Goal: Information Seeking & Learning: Check status

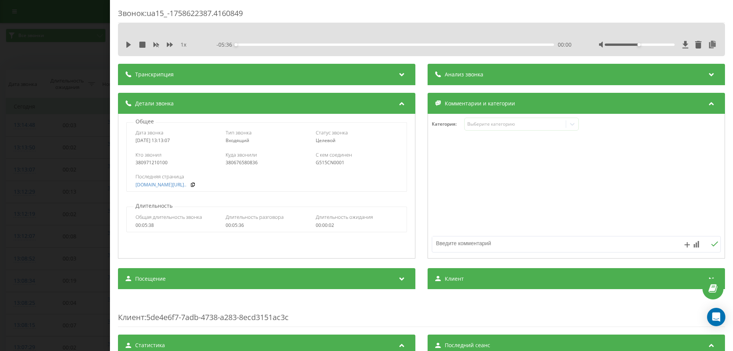
click at [74, 92] on div "Звонок : ua15_-1758622387.4160849 1 x - 05:36 00:00 00:00 Транскрипция Для анал…" at bounding box center [366, 175] width 733 height 351
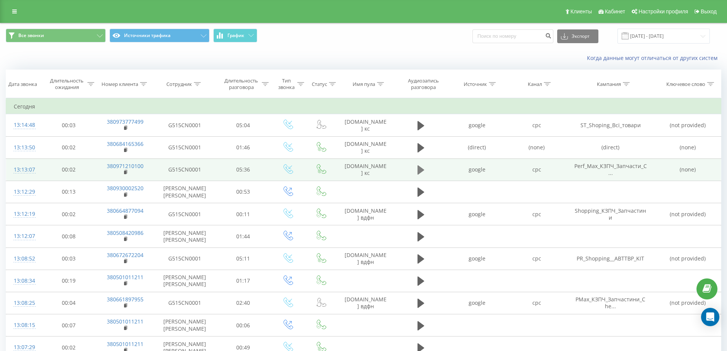
click at [419, 167] on icon at bounding box center [420, 169] width 7 height 9
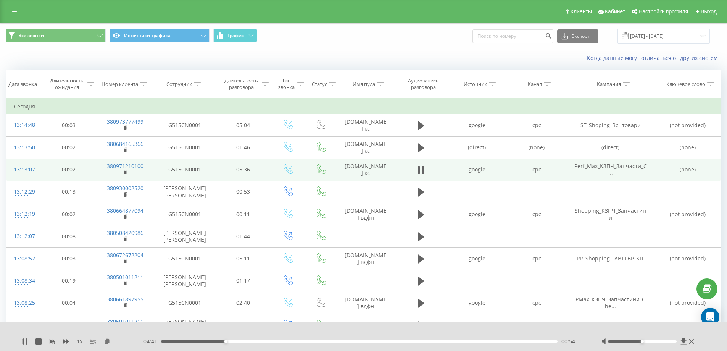
click at [252, 341] on div "00:54" at bounding box center [359, 341] width 397 height 2
click at [269, 341] on div "01:17" at bounding box center [359, 341] width 397 height 2
click at [302, 341] on div "01:32" at bounding box center [359, 341] width 397 height 2
click at [317, 341] on div "02:00" at bounding box center [359, 341] width 397 height 2
click at [345, 342] on div "02:12" at bounding box center [359, 341] width 397 height 2
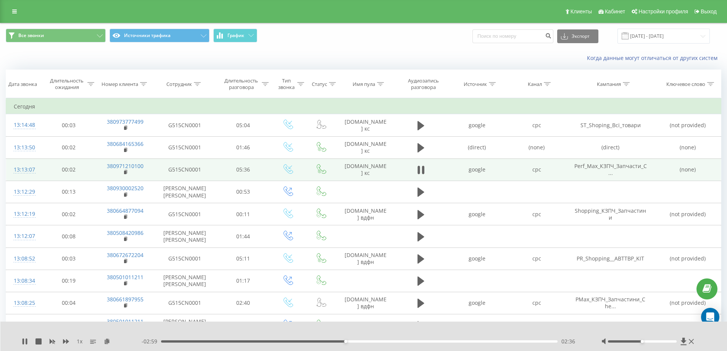
click at [370, 342] on div "02:36" at bounding box center [359, 341] width 397 height 2
click at [389, 341] on div "03:13" at bounding box center [359, 341] width 397 height 2
click at [419, 340] on div "03:39" at bounding box center [359, 341] width 397 height 2
click at [434, 342] on div "03:40" at bounding box center [359, 341] width 397 height 2
click at [488, 341] on div "04:37" at bounding box center [359, 341] width 397 height 2
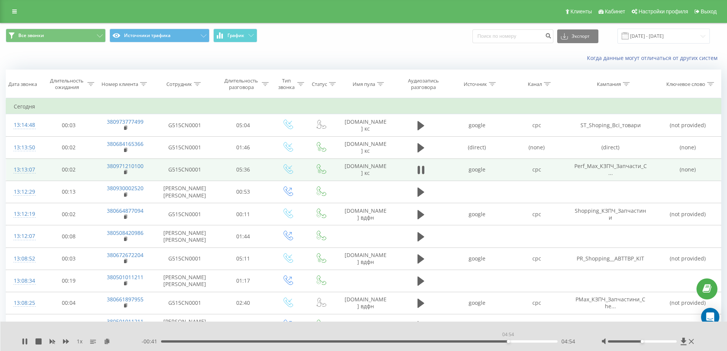
click at [508, 341] on div "04:54" at bounding box center [359, 341] width 397 height 2
click at [540, 341] on div "04:54" at bounding box center [359, 341] width 397 height 2
click at [547, 341] on div "05:22" at bounding box center [359, 341] width 397 height 2
click at [26, 341] on icon at bounding box center [27, 341] width 2 height 6
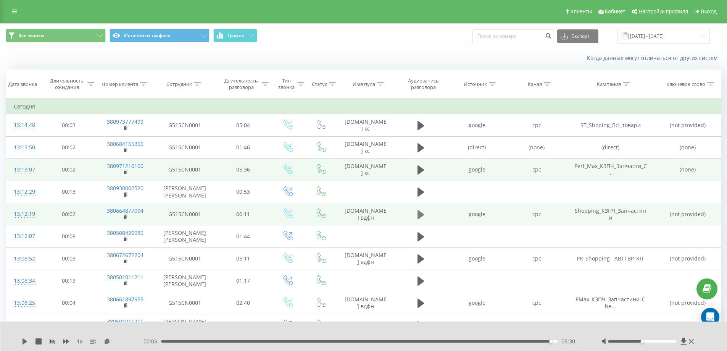
click at [423, 216] on icon at bounding box center [420, 214] width 7 height 11
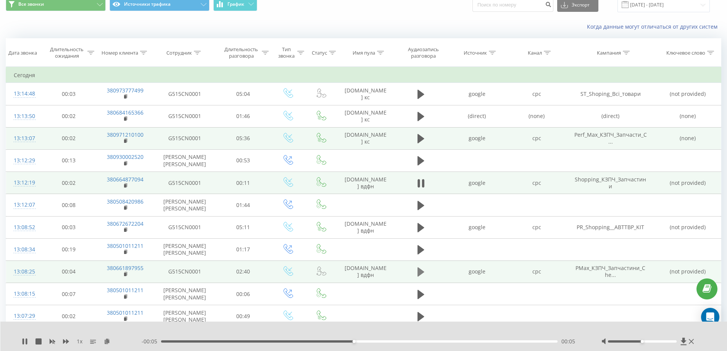
scroll to position [38, 0]
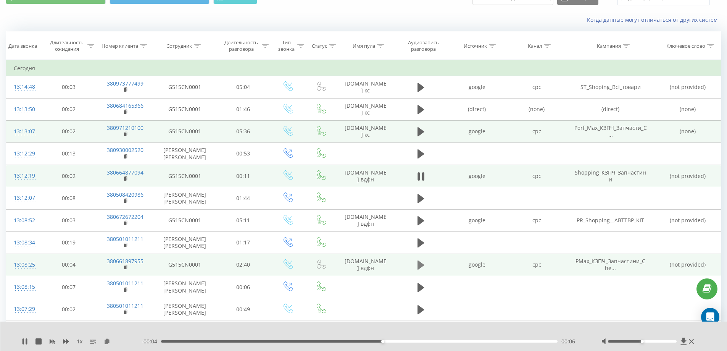
click at [423, 265] on icon at bounding box center [420, 264] width 7 height 9
click at [227, 340] on div "- 02:32 00:02 00:02" at bounding box center [362, 341] width 441 height 8
click at [227, 342] on div "- 02:32 00:02 00:02" at bounding box center [362, 341] width 441 height 8
click at [228, 341] on div "00:26" at bounding box center [359, 341] width 397 height 2
click at [338, 340] on div "00:26" at bounding box center [359, 341] width 397 height 2
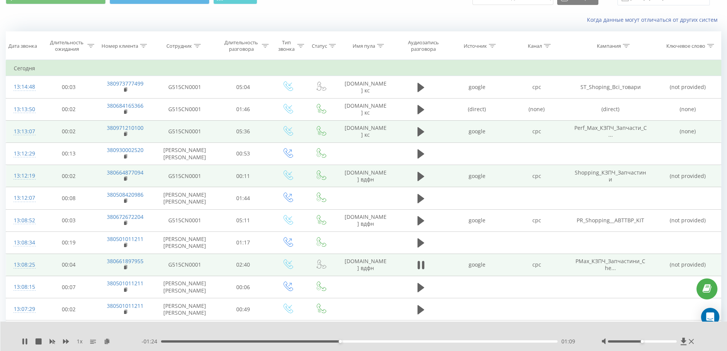
click at [371, 340] on div "- 01:24 01:09 01:09" at bounding box center [362, 341] width 441 height 8
click at [396, 341] on div "01:10" at bounding box center [359, 341] width 397 height 2
click at [336, 342] on div "01:33" at bounding box center [359, 341] width 397 height 2
click at [302, 341] on div "01:08" at bounding box center [359, 341] width 397 height 2
click at [274, 341] on div "00:55" at bounding box center [359, 341] width 397 height 2
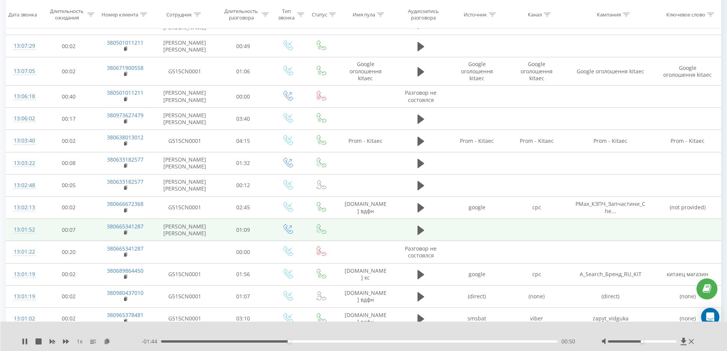
scroll to position [305, 0]
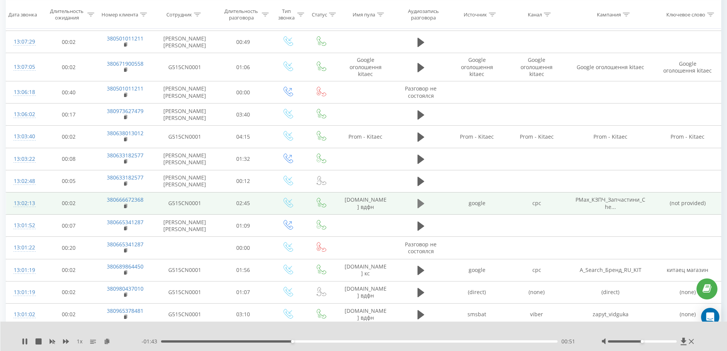
click at [421, 204] on icon at bounding box center [420, 203] width 7 height 9
click at [202, 346] on div "1 x - 02:42 00:02 00:02" at bounding box center [363, 335] width 727 height 29
click at [198, 341] on div "00:03" at bounding box center [359, 341] width 397 height 2
click at [243, 340] on div "00:34" at bounding box center [359, 341] width 397 height 2
click at [272, 339] on div "- 02:10 00:34 00:34" at bounding box center [362, 341] width 441 height 8
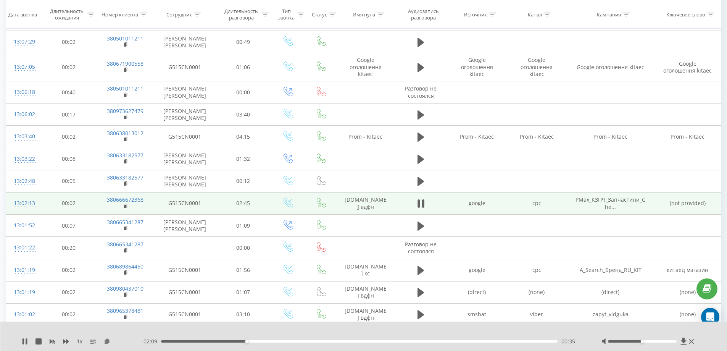
click at [298, 339] on div "- 02:09 00:35 00:35" at bounding box center [362, 341] width 441 height 8
click at [271, 340] on div "00:36" at bounding box center [359, 341] width 397 height 2
click at [305, 340] on div "01:00" at bounding box center [359, 341] width 397 height 2
click at [355, 340] on div "01:00" at bounding box center [359, 341] width 397 height 2
click at [392, 342] on div "01:21" at bounding box center [359, 341] width 397 height 2
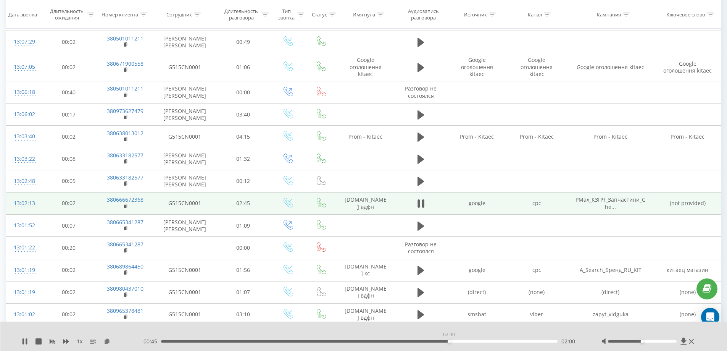
click at [449, 342] on div "02:00" at bounding box center [359, 341] width 397 height 2
click at [479, 340] on div "02:00" at bounding box center [359, 341] width 397 height 2
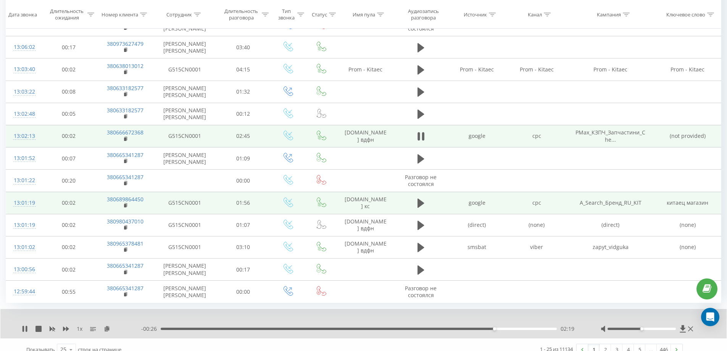
scroll to position [382, 0]
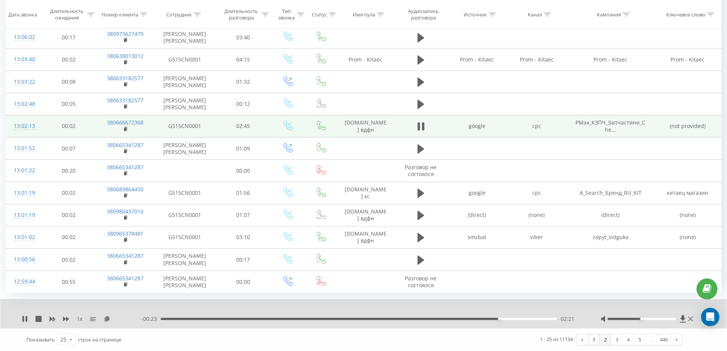
click at [607, 335] on link "2" at bounding box center [604, 339] width 11 height 11
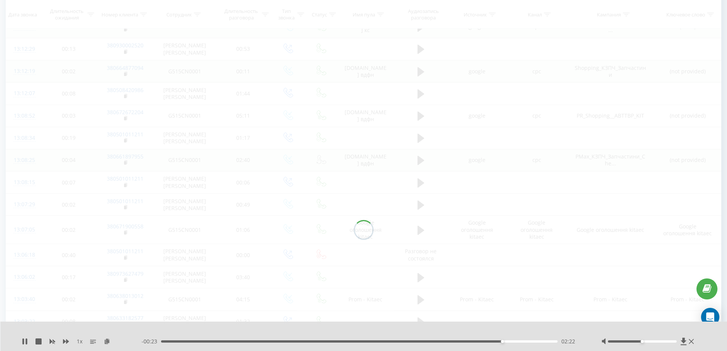
scroll to position [50, 0]
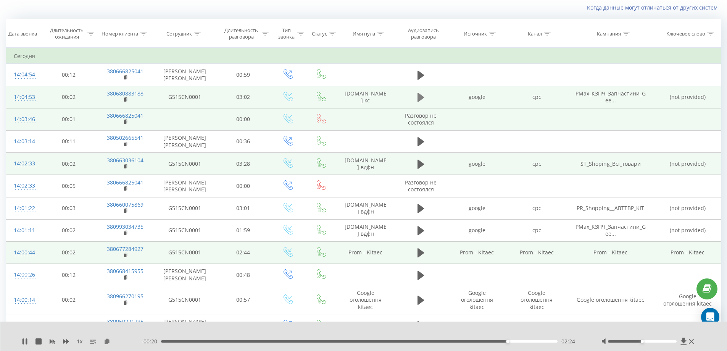
click at [424, 98] on button at bounding box center [420, 97] width 11 height 11
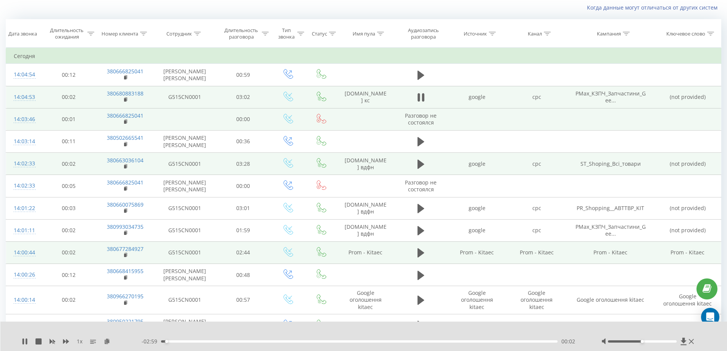
click at [225, 335] on div "1 x - 02:59 00:02 00:02" at bounding box center [363, 335] width 727 height 29
click at [224, 338] on div "1 x - 02:58 00:02 00:02" at bounding box center [363, 335] width 727 height 29
click at [228, 341] on div "00:03" at bounding box center [359, 341] width 397 height 2
click at [261, 343] on div "- 02:30 00:31 00:31" at bounding box center [362, 341] width 441 height 8
click at [266, 343] on div "- 02:29 00:32 00:32" at bounding box center [362, 341] width 441 height 8
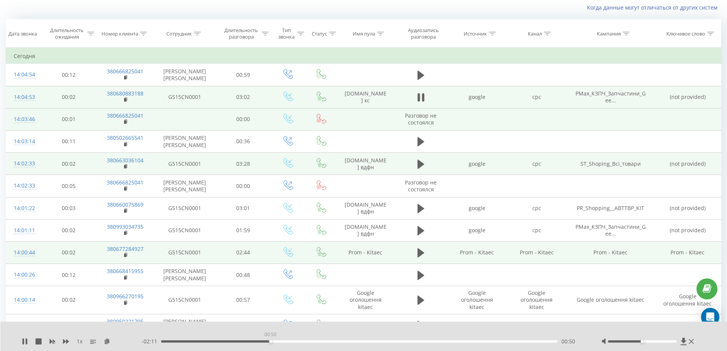
click at [270, 341] on div "00:50" at bounding box center [359, 341] width 397 height 2
click at [352, 339] on div "- 02:11 00:50 00:50" at bounding box center [362, 341] width 441 height 8
click at [351, 341] on div "00:51" at bounding box center [359, 341] width 397 height 2
click at [412, 340] on div "01:27" at bounding box center [359, 341] width 397 height 2
click at [448, 343] on div "- 01:06 01:55 01:55" at bounding box center [362, 341] width 441 height 8
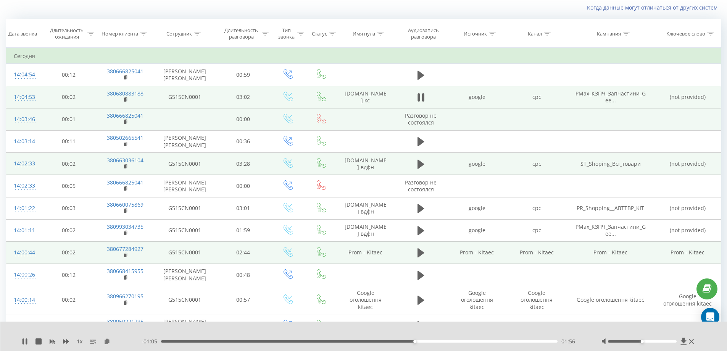
click at [452, 343] on div "- 01:05 01:56 01:56" at bounding box center [362, 341] width 441 height 8
click at [452, 341] on div "01:56" at bounding box center [359, 341] width 397 height 2
click at [517, 340] on div "02:14" at bounding box center [359, 341] width 397 height 2
click at [544, 337] on div "1 x - 00:16 02:45 02:45" at bounding box center [363, 335] width 727 height 29
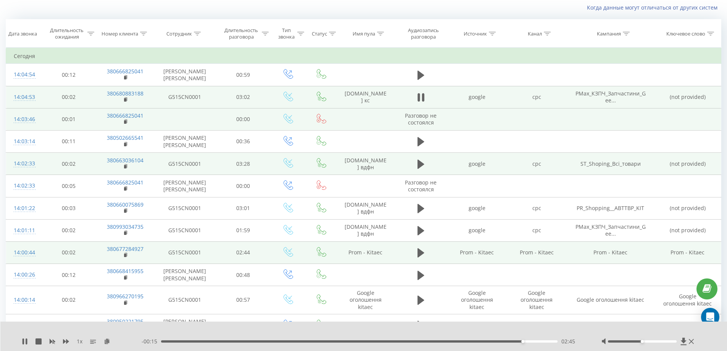
click at [543, 342] on div "02:45" at bounding box center [359, 341] width 397 height 2
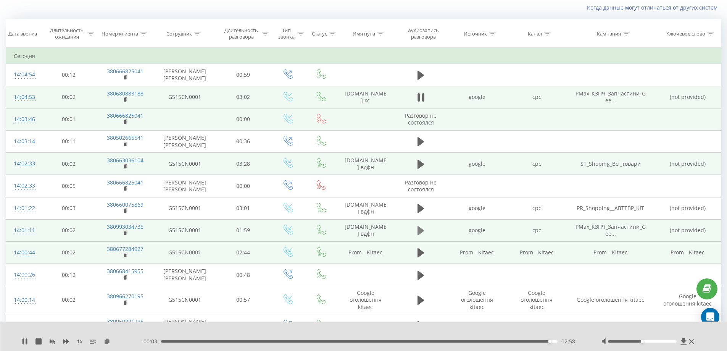
click at [420, 231] on icon at bounding box center [420, 230] width 7 height 9
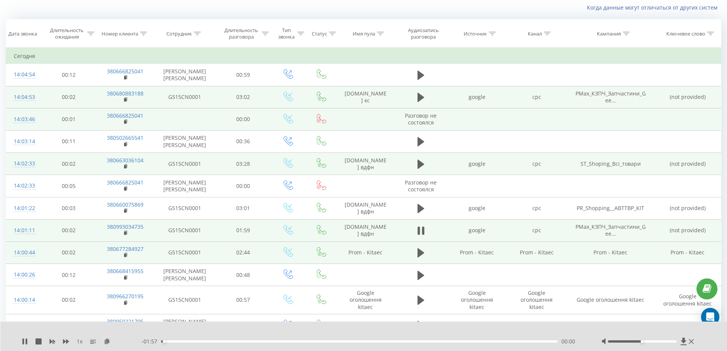
click at [182, 341] on div "00:00" at bounding box center [359, 341] width 397 height 2
click at [291, 342] on div "00:39" at bounding box center [359, 341] width 397 height 2
click at [384, 341] on div "00:40" at bounding box center [359, 341] width 397 height 2
click at [468, 340] on div "- 00:51 01:07 01:07" at bounding box center [362, 341] width 441 height 8
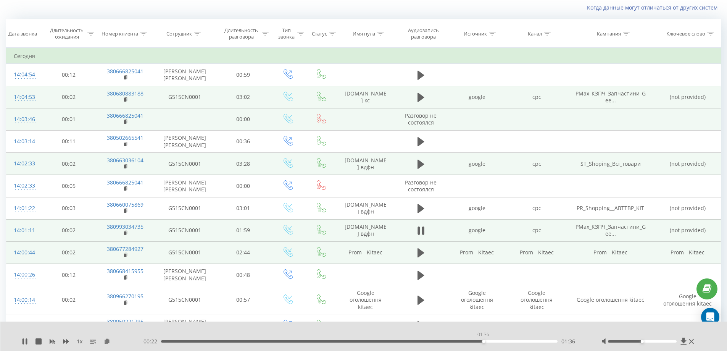
click at [483, 342] on div "01:36" at bounding box center [359, 341] width 397 height 2
click at [522, 342] on div "01:36" at bounding box center [359, 341] width 397 height 2
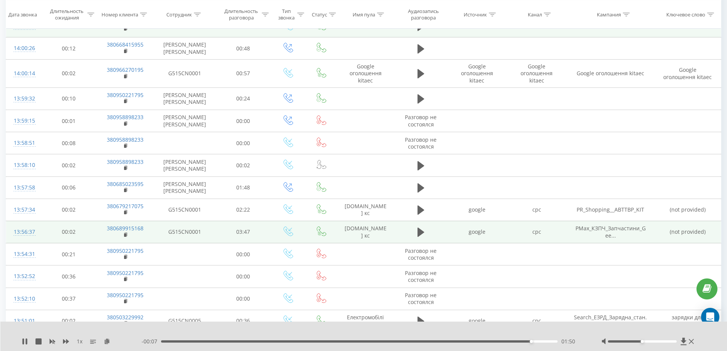
scroll to position [279, 0]
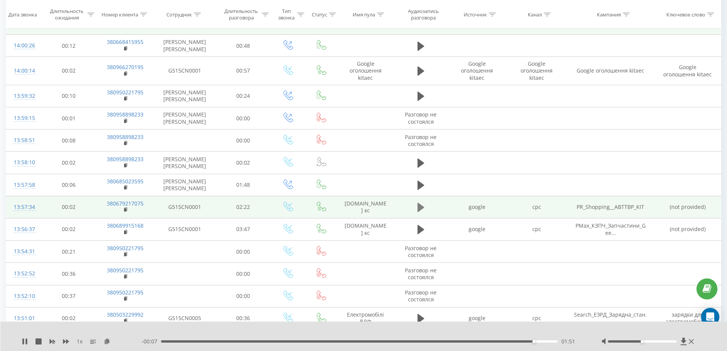
click at [419, 206] on icon at bounding box center [420, 207] width 7 height 9
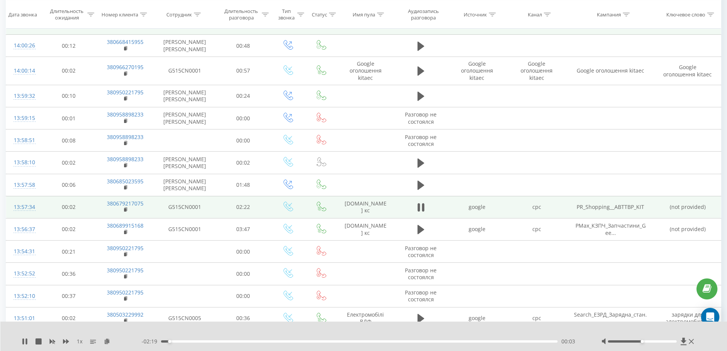
click at [246, 340] on div "00:03" at bounding box center [359, 341] width 397 height 2
click at [323, 341] on div "00:30" at bounding box center [359, 341] width 397 height 2
click at [372, 343] on div "- 01:23 00:58 00:58" at bounding box center [362, 341] width 441 height 8
click at [385, 339] on div "- 01:23 00:59 00:59" at bounding box center [362, 341] width 441 height 8
click at [390, 340] on div "- 01:22 00:59 00:59" at bounding box center [362, 341] width 441 height 8
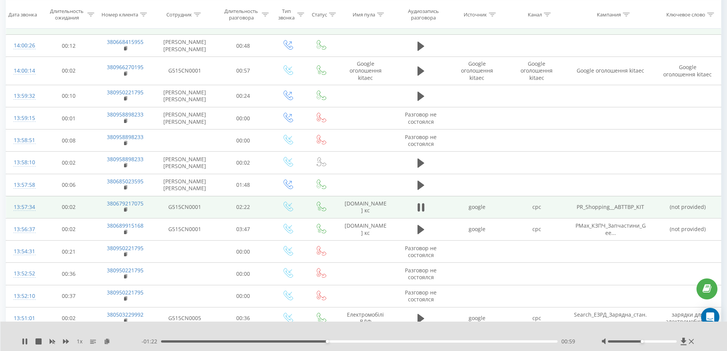
click at [395, 342] on div "00:59" at bounding box center [359, 341] width 397 height 2
click at [468, 343] on div "- 00:57 01:24 01:24" at bounding box center [362, 341] width 441 height 8
click at [474, 339] on div "- 00:57 01:25 01:25" at bounding box center [362, 341] width 441 height 8
click at [479, 339] on div "- 00:56 01:25 01:25" at bounding box center [362, 341] width 441 height 8
click at [483, 339] on div "- 00:56 01:25 01:25" at bounding box center [362, 341] width 441 height 8
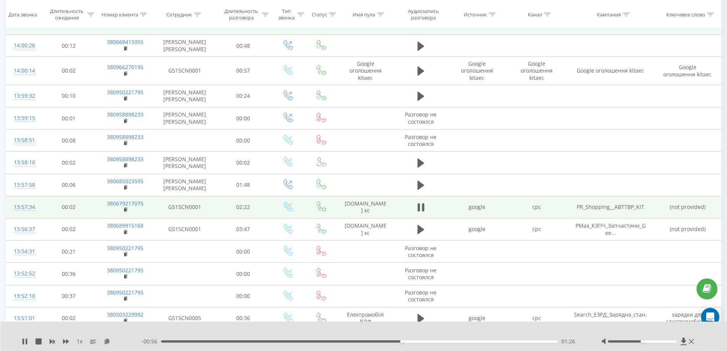
click at [499, 338] on div "- 00:56 01:26 01:26" at bounding box center [362, 341] width 441 height 8
click at [499, 339] on div "- 00:55 01:26 01:26" at bounding box center [362, 341] width 441 height 8
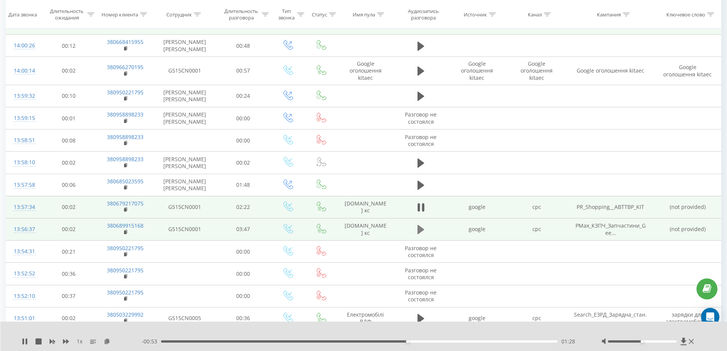
click at [425, 234] on button at bounding box center [420, 229] width 11 height 11
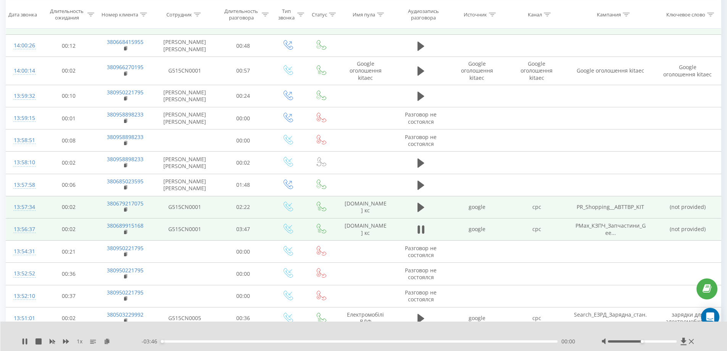
click at [254, 340] on div "00:00" at bounding box center [359, 341] width 397 height 2
click at [326, 340] on div "01:34" at bounding box center [359, 341] width 397 height 2
click at [389, 342] on div "01:34" at bounding box center [359, 341] width 397 height 2
click at [446, 345] on div "- 01:35 02:11 02:11" at bounding box center [362, 341] width 441 height 8
click at [451, 342] on div "- 01:35 02:11 02:11" at bounding box center [362, 341] width 441 height 8
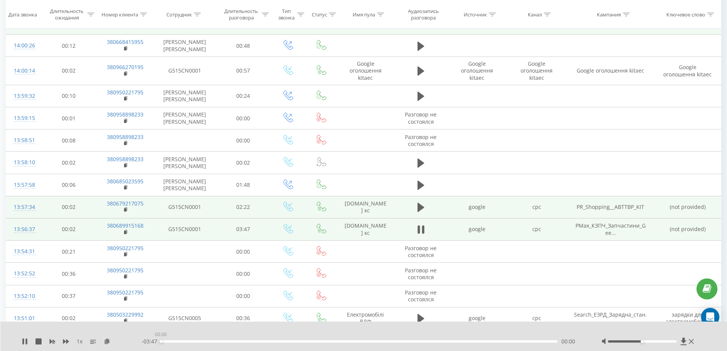
click at [454, 341] on div "00:00" at bounding box center [359, 341] width 397 height 2
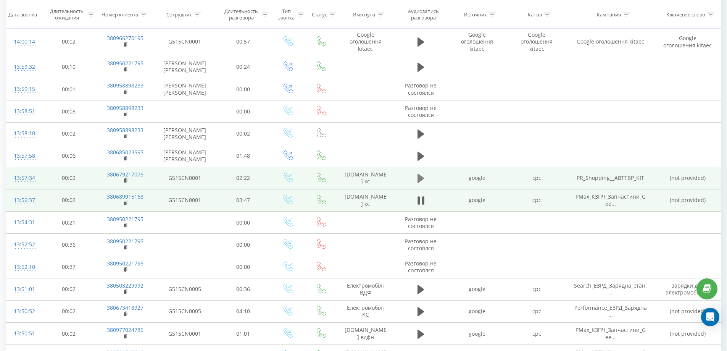
scroll to position [353, 0]
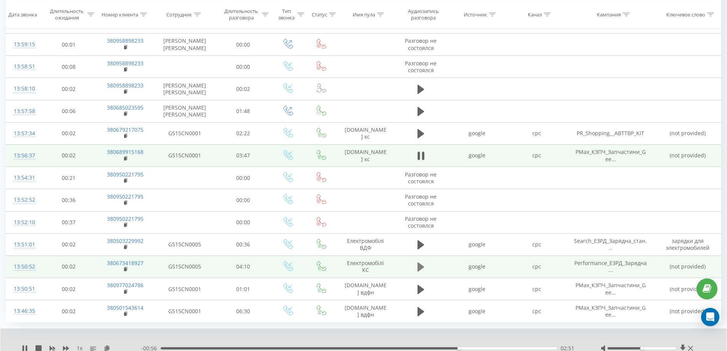
click at [422, 269] on icon at bounding box center [420, 266] width 7 height 11
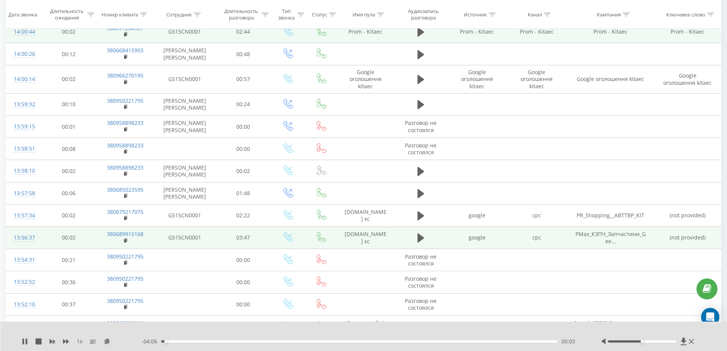
scroll to position [277, 0]
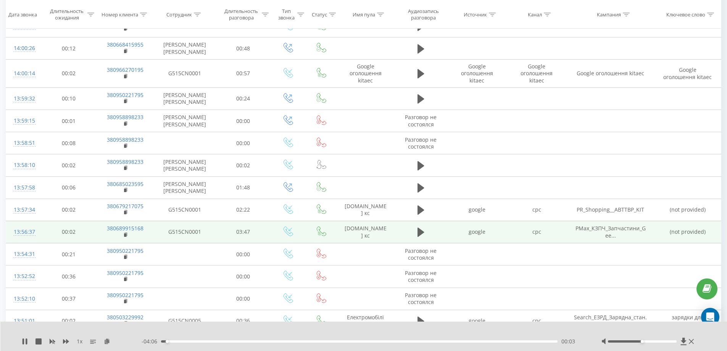
click at [234, 341] on div "00:03" at bounding box center [359, 341] width 397 height 2
click at [191, 341] on div "00:47" at bounding box center [359, 341] width 397 height 2
drag, startPoint x: 641, startPoint y: 340, endPoint x: 679, endPoint y: 335, distance: 38.4
click at [679, 335] on div "1 x - 03:48 00:21 00:21" at bounding box center [363, 335] width 727 height 29
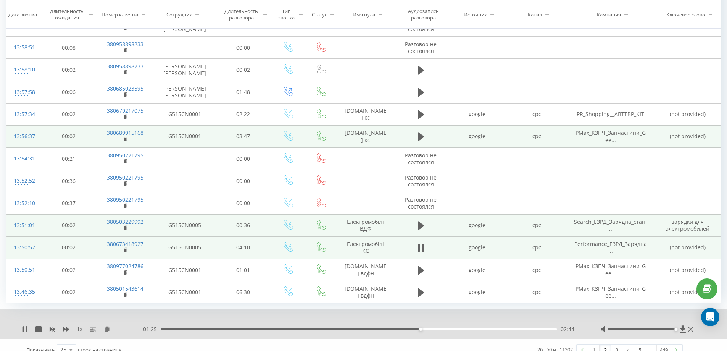
scroll to position [382, 0]
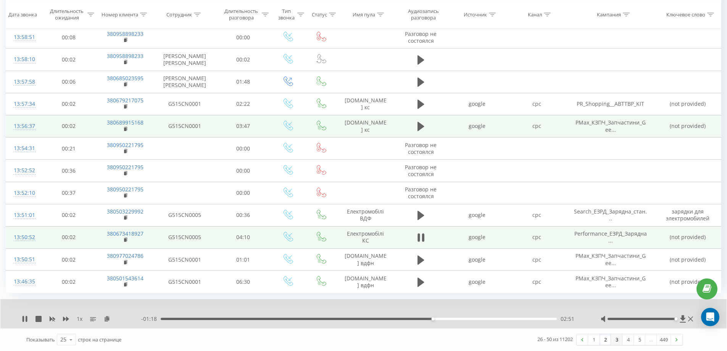
click at [618, 341] on link "3" at bounding box center [616, 339] width 11 height 11
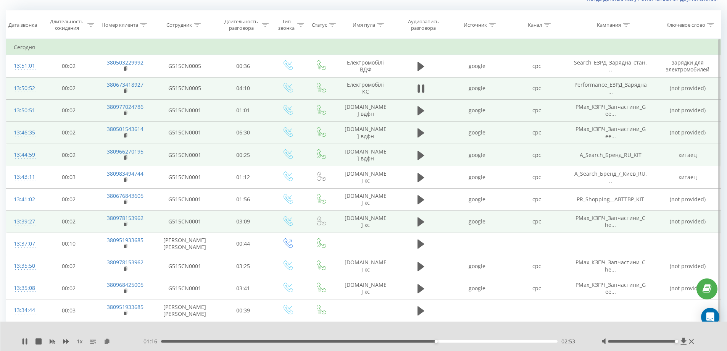
scroll to position [50, 0]
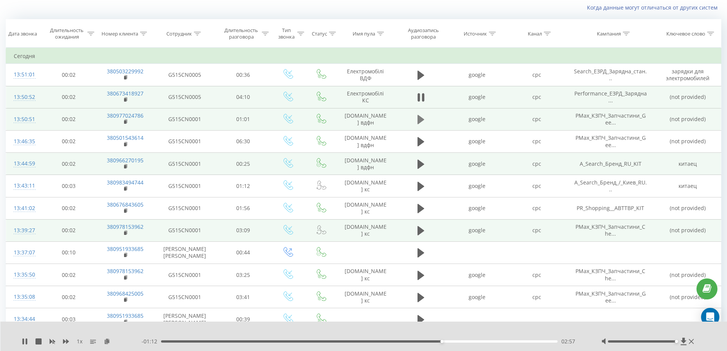
click at [417, 120] on icon at bounding box center [420, 119] width 7 height 9
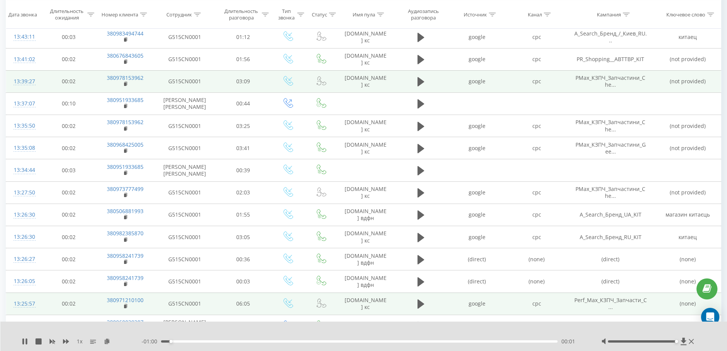
scroll to position [317, 0]
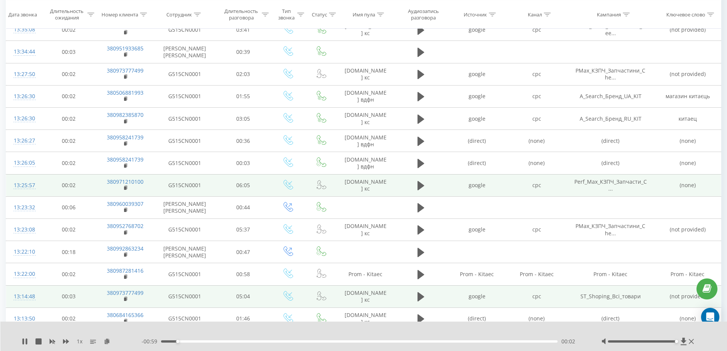
click at [245, 341] on div "00:02" at bounding box center [359, 341] width 397 height 2
click at [403, 343] on div "- 00:46 00:15 00:15" at bounding box center [362, 341] width 441 height 8
click at [406, 342] on div "- 00:46 00:15 00:15" at bounding box center [362, 341] width 441 height 8
click at [409, 341] on div "00:16" at bounding box center [359, 341] width 397 height 2
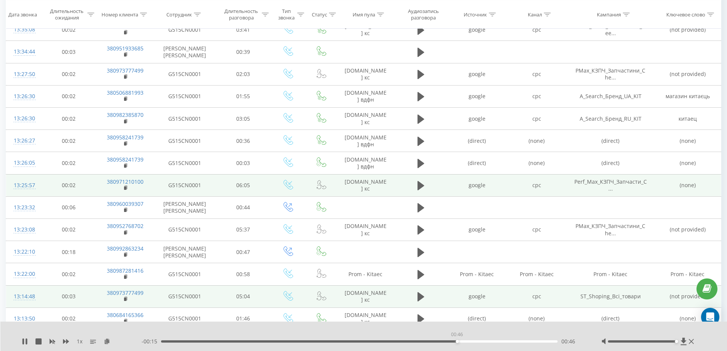
click at [457, 341] on div "00:46" at bounding box center [359, 341] width 397 height 2
click at [498, 343] on div "- 00:15 00:46 00:46" at bounding box center [362, 341] width 441 height 8
click at [509, 341] on div "00:46" at bounding box center [359, 341] width 397 height 2
click at [531, 342] on div "- 00:07 00:54 00:54" at bounding box center [362, 341] width 441 height 8
click at [34, 345] on div "1 x" at bounding box center [82, 341] width 120 height 8
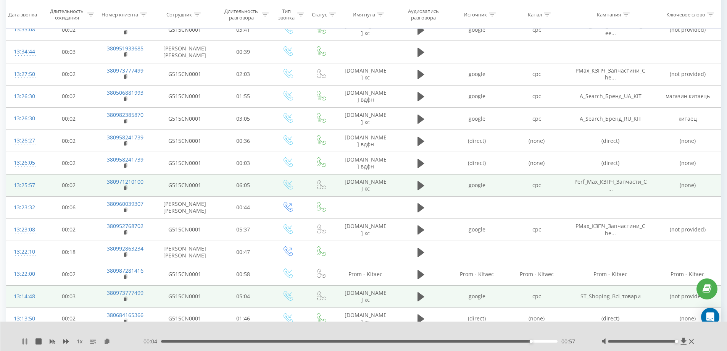
click at [23, 342] on icon at bounding box center [24, 341] width 2 height 6
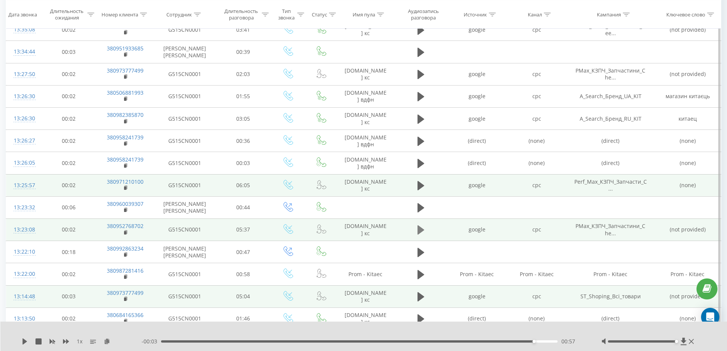
click at [422, 229] on icon at bounding box center [420, 229] width 7 height 9
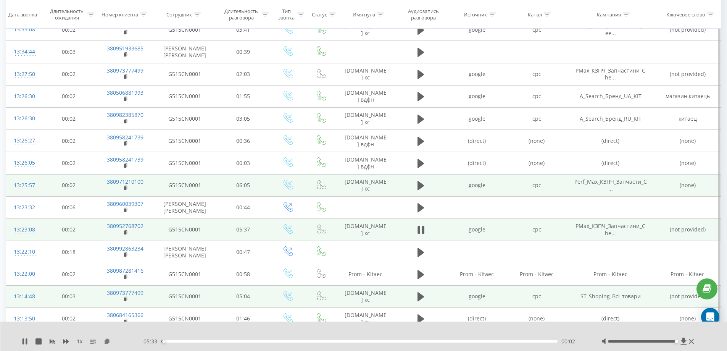
click at [187, 340] on div "00:02" at bounding box center [359, 341] width 397 height 2
click at [261, 342] on div "00:22" at bounding box center [359, 341] width 397 height 2
click at [321, 341] on div "01:25" at bounding box center [359, 341] width 397 height 2
click at [359, 341] on div "02:16" at bounding box center [359, 341] width 397 height 2
click at [484, 340] on div "02:48" at bounding box center [359, 341] width 397 height 2
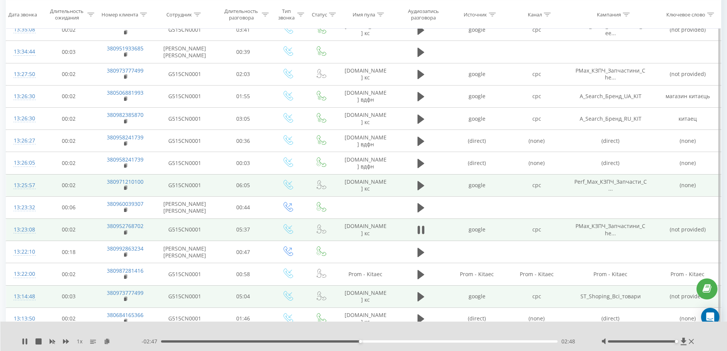
click at [362, 340] on div "02:48" at bounding box center [360, 341] width 3 height 3
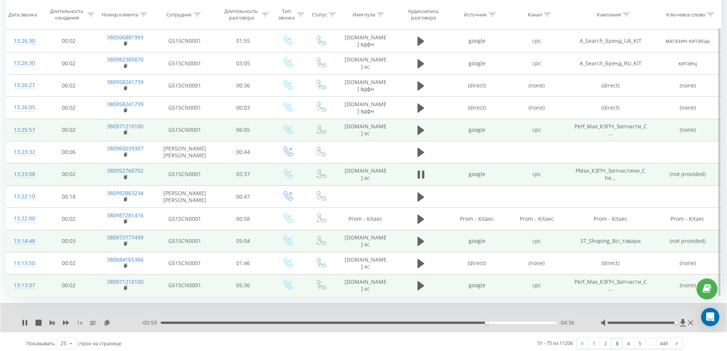
scroll to position [377, 0]
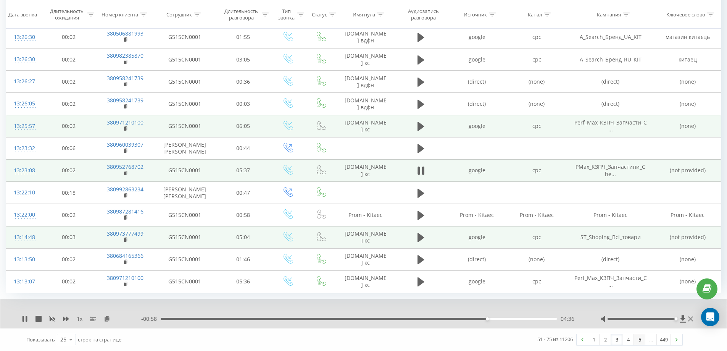
click at [636, 338] on link "5" at bounding box center [639, 339] width 11 height 11
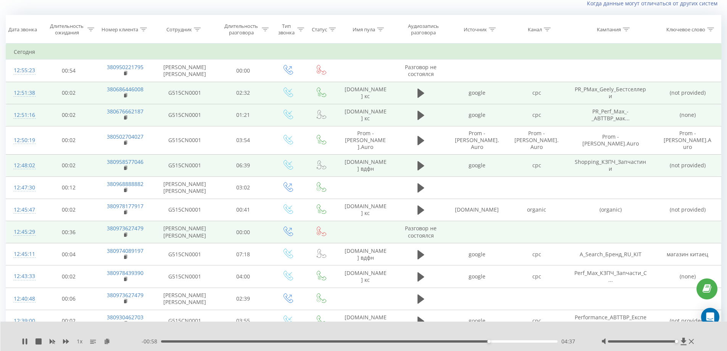
scroll to position [50, 0]
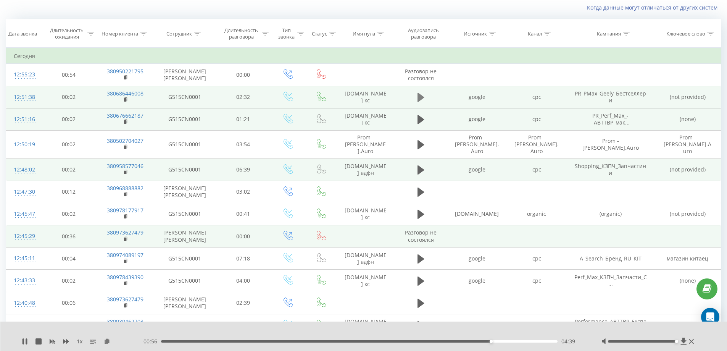
click at [421, 99] on icon at bounding box center [420, 97] width 7 height 9
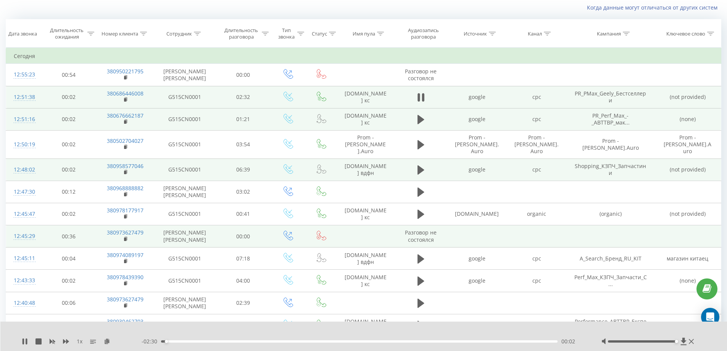
click at [183, 342] on div "- 02:30 00:02 00:02" at bounding box center [362, 341] width 441 height 8
click at [187, 341] on div "00:10" at bounding box center [359, 341] width 397 height 2
click at [235, 342] on div "- 02:20 00:11 00:11" at bounding box center [362, 341] width 441 height 8
click at [239, 341] on div "00:11" at bounding box center [359, 341] width 397 height 2
click at [310, 340] on div "00:57" at bounding box center [359, 341] width 397 height 2
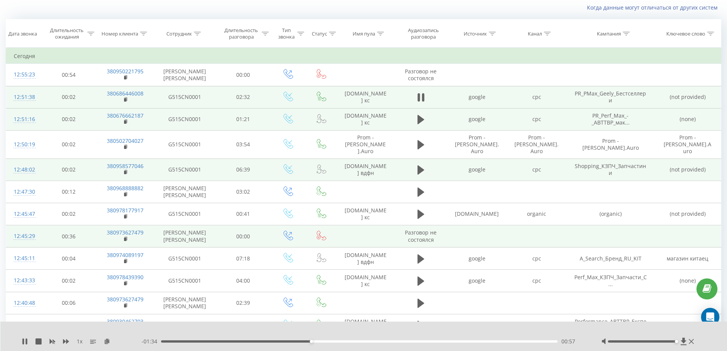
click at [372, 345] on div "- 01:34 00:57 00:57" at bounding box center [362, 341] width 441 height 8
click at [374, 343] on div "- 01:34 00:57 00:57" at bounding box center [362, 341] width 441 height 8
click at [376, 341] on div "- 01:33 00:58 00:58" at bounding box center [362, 341] width 441 height 8
click at [378, 341] on div "00:58" at bounding box center [359, 341] width 397 height 2
click at [458, 342] on div "- 01:07 01:25 01:25" at bounding box center [362, 341] width 441 height 8
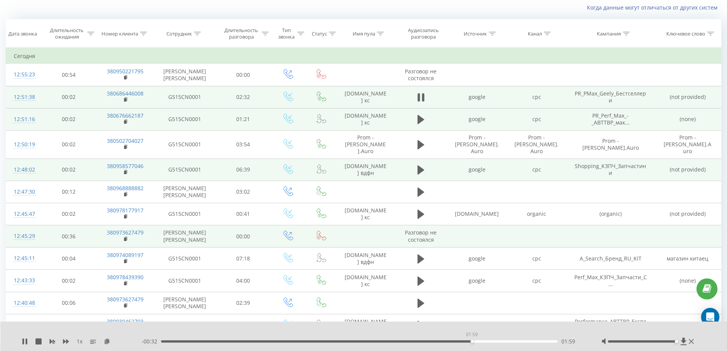
click at [472, 341] on div "01:59" at bounding box center [359, 341] width 397 height 2
click at [511, 341] on div "02:01" at bounding box center [359, 341] width 397 height 2
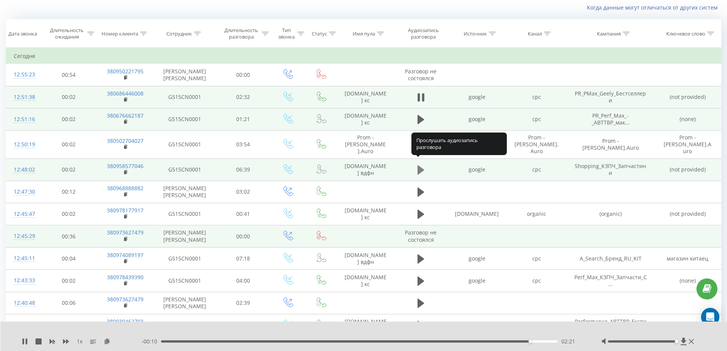
click at [419, 165] on icon at bounding box center [420, 169] width 7 height 9
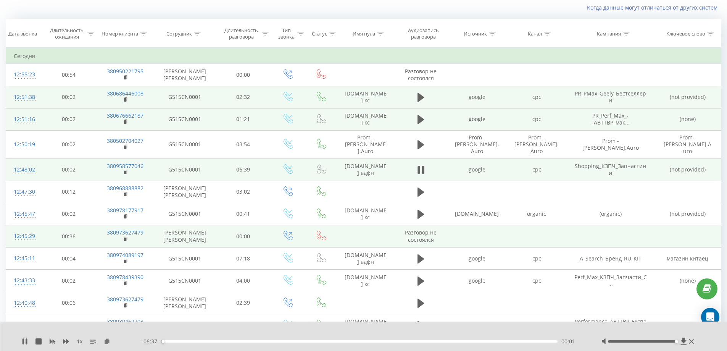
click at [193, 342] on div "- 06:37 00:01 00:01" at bounding box center [362, 341] width 441 height 8
click at [200, 340] on div "00:02" at bounding box center [359, 341] width 397 height 2
click at [287, 339] on div "- 05:58 00:40 00:40" at bounding box center [362, 341] width 441 height 8
click at [292, 344] on div "- 05:58 00:41 00:41" at bounding box center [362, 341] width 441 height 8
click at [295, 341] on div "00:41" at bounding box center [359, 341] width 397 height 2
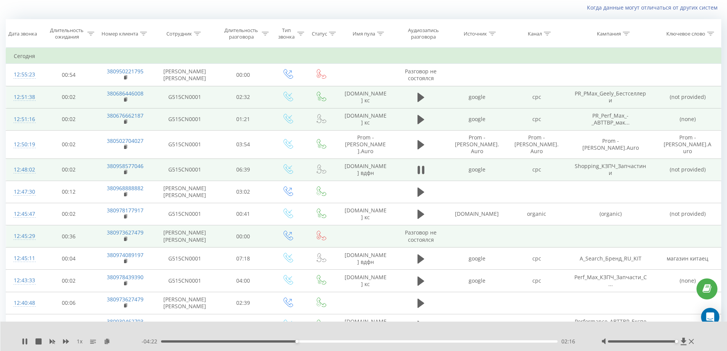
click at [316, 338] on div "- 04:22 02:16 02:16" at bounding box center [362, 341] width 441 height 8
click at [317, 342] on div "02:17" at bounding box center [359, 341] width 397 height 2
click at [23, 340] on icon at bounding box center [24, 341] width 2 height 6
